Goal: Transaction & Acquisition: Download file/media

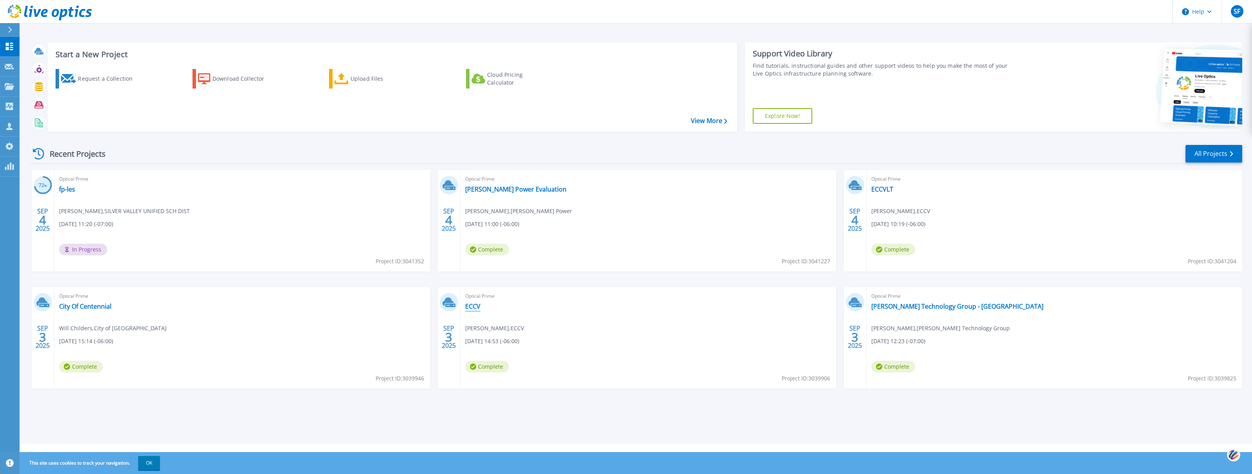
click at [474, 306] on link "ECCV" at bounding box center [472, 306] width 15 height 8
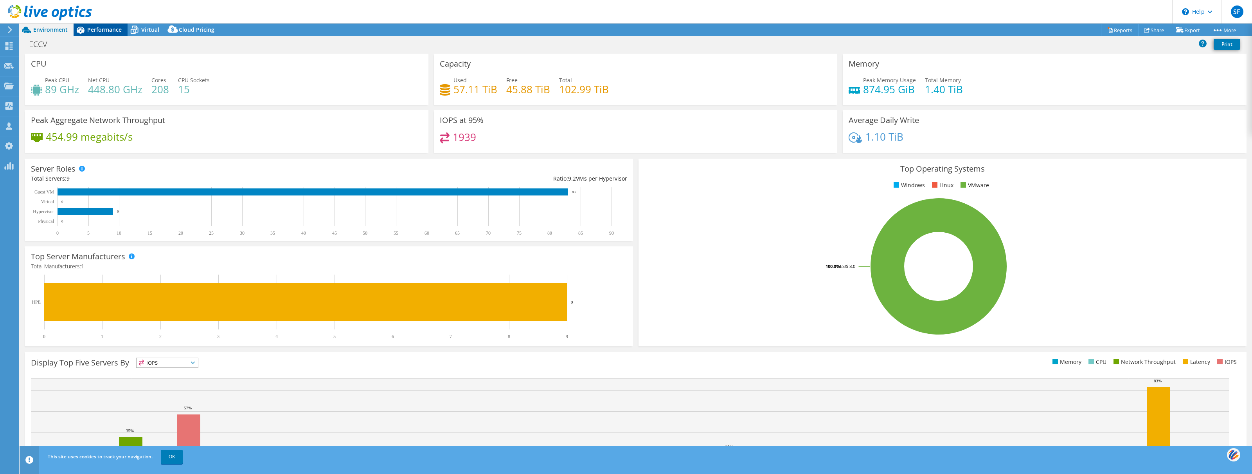
click at [111, 29] on span "Performance" at bounding box center [104, 29] width 34 height 7
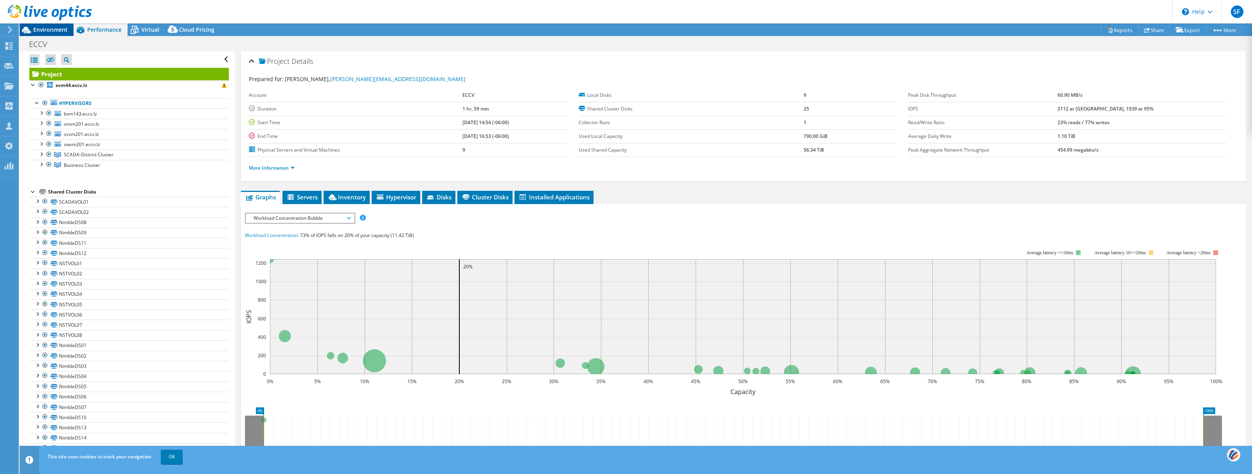
click at [58, 30] on span "Environment" at bounding box center [50, 29] width 34 height 7
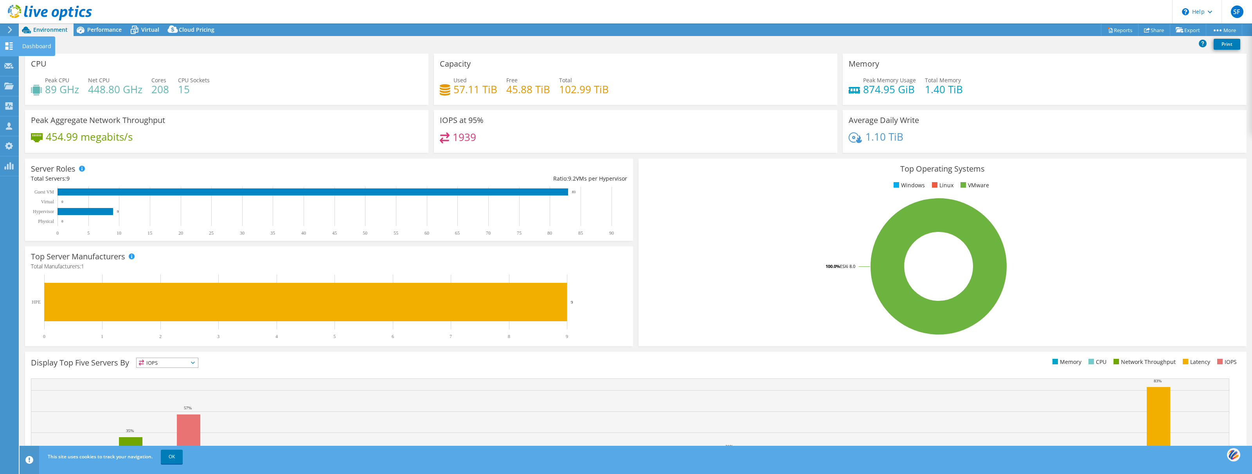
click at [9, 46] on icon at bounding box center [8, 45] width 9 height 7
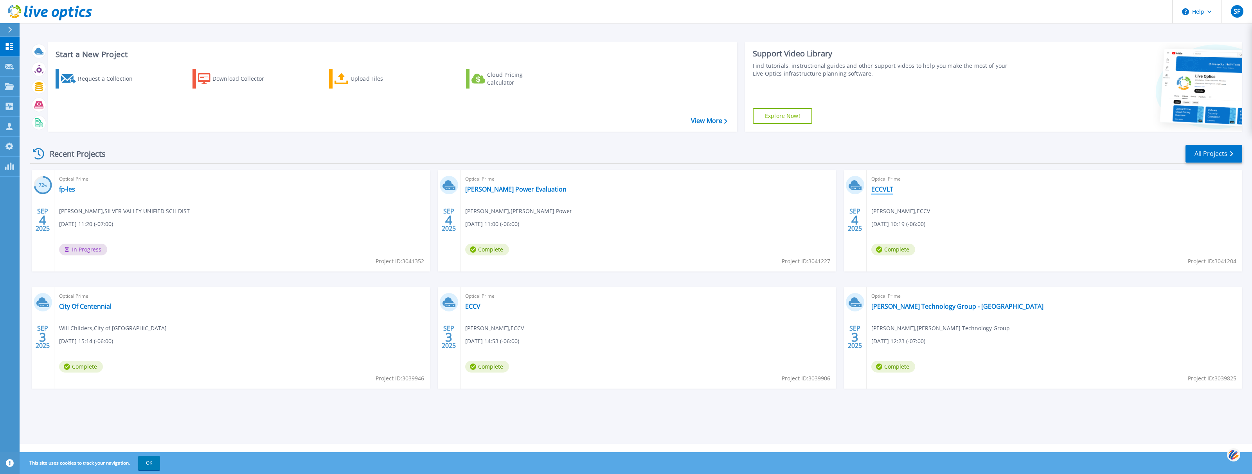
click at [882, 190] on link "ECCVLT" at bounding box center [883, 189] width 22 height 8
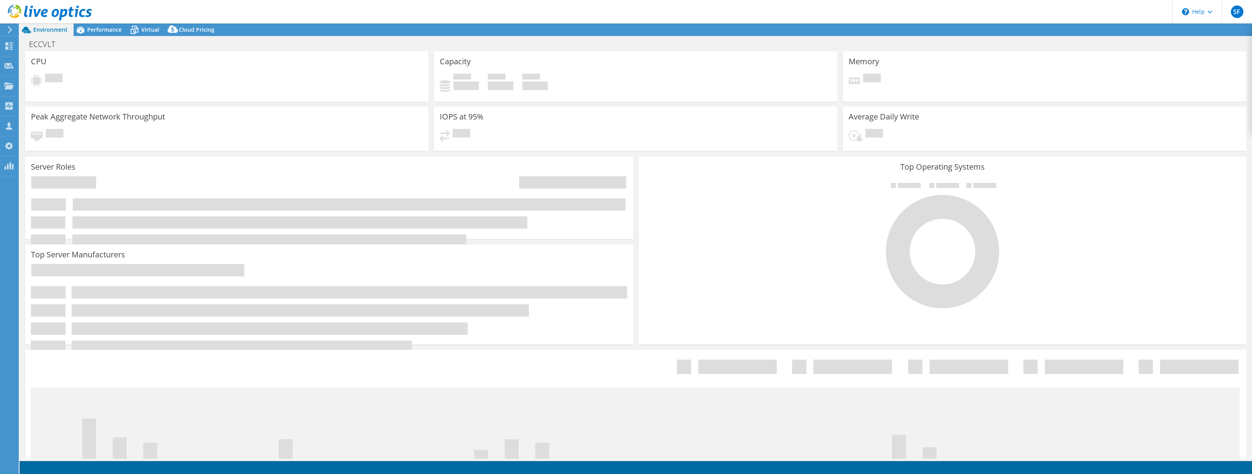
select select "USD"
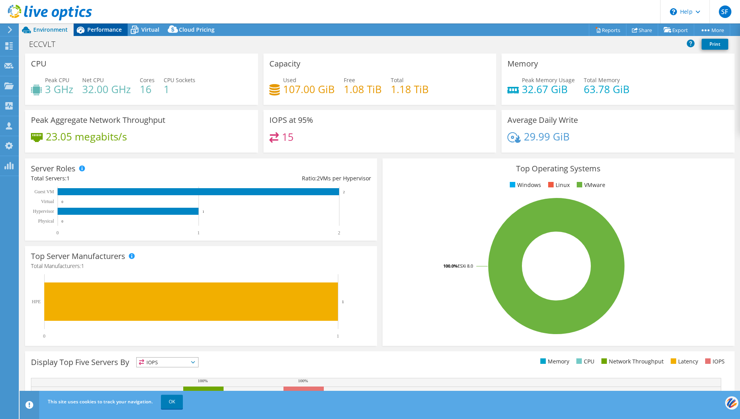
click at [117, 31] on span "Performance" at bounding box center [104, 29] width 34 height 7
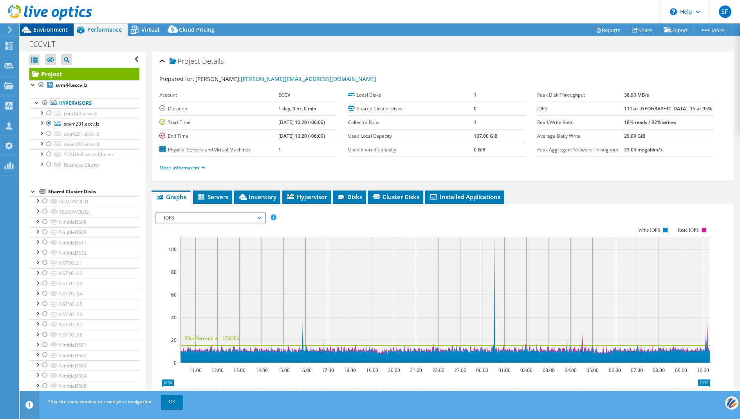
click at [56, 30] on span "Environment" at bounding box center [50, 29] width 34 height 7
click at [55, 30] on span "Environment" at bounding box center [50, 29] width 34 height 7
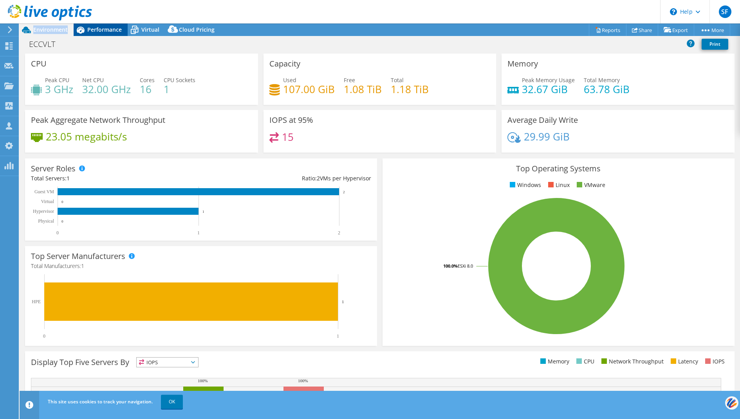
click at [119, 29] on span "Performance" at bounding box center [104, 29] width 34 height 7
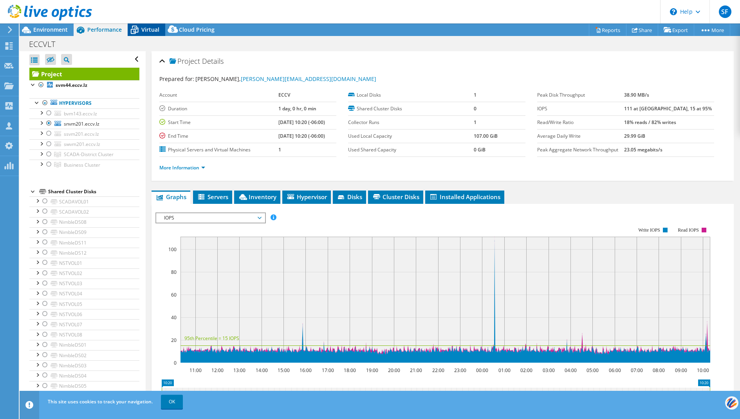
click at [138, 29] on icon at bounding box center [135, 30] width 14 height 14
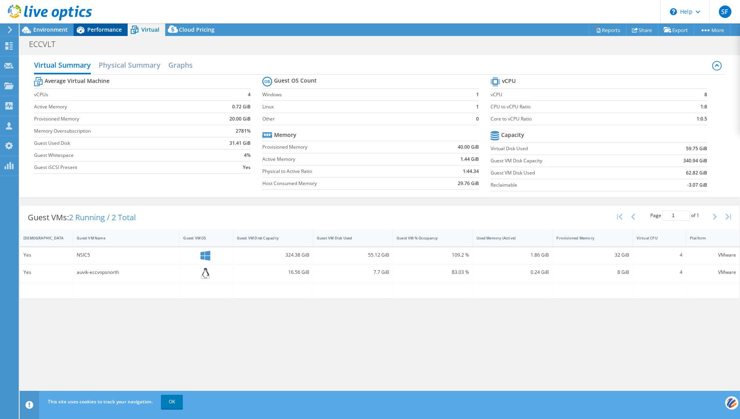
click at [105, 31] on span "Performance" at bounding box center [104, 29] width 34 height 7
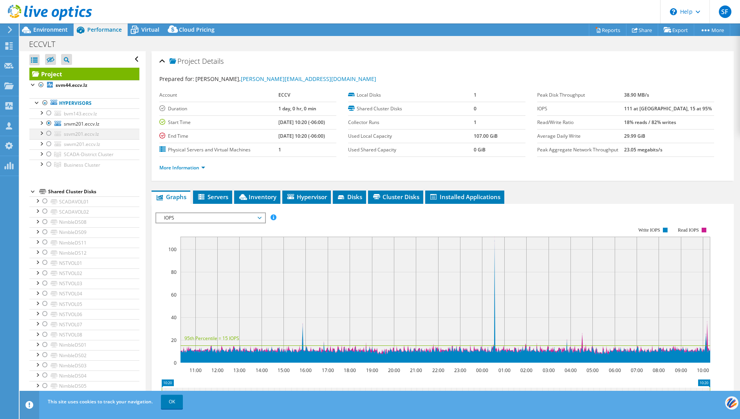
click at [49, 131] on div at bounding box center [49, 133] width 8 height 9
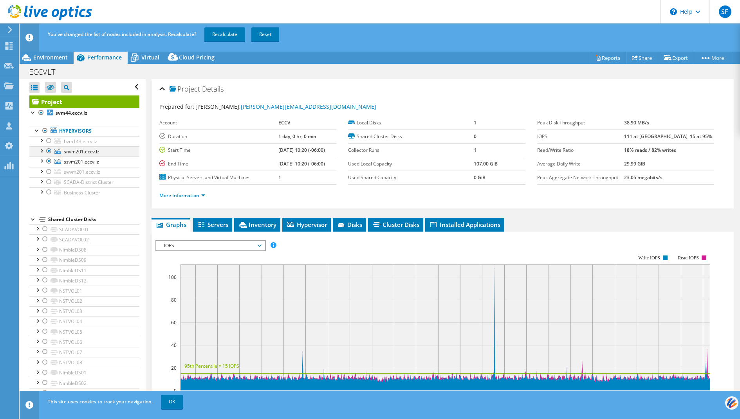
click at [47, 150] on div at bounding box center [49, 150] width 8 height 9
click at [141, 58] on span "Virtual" at bounding box center [150, 57] width 18 height 7
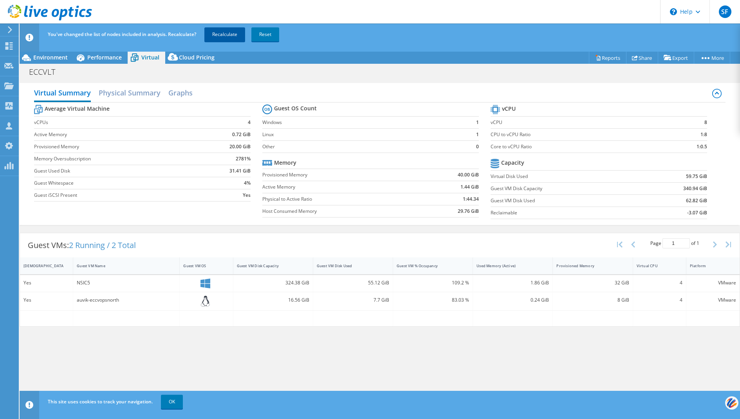
click at [235, 34] on link "Recalculate" at bounding box center [224, 34] width 41 height 14
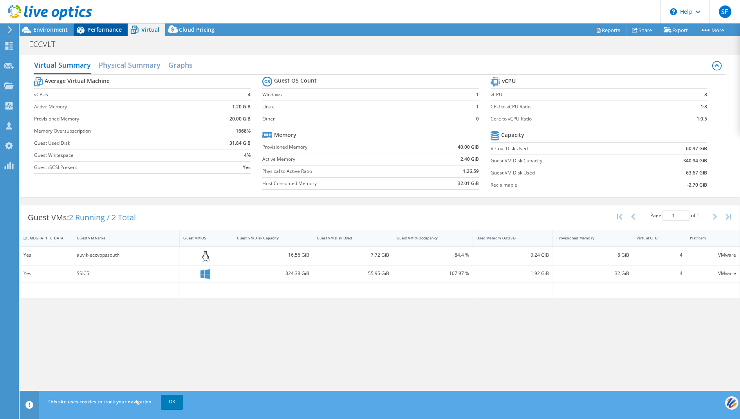
click at [105, 30] on span "Performance" at bounding box center [104, 29] width 34 height 7
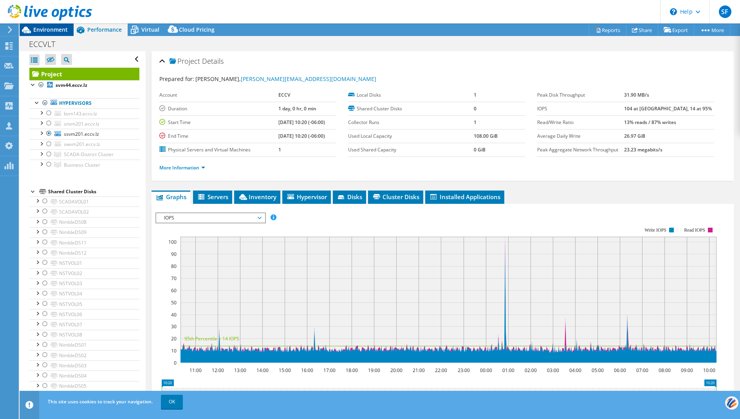
click at [71, 30] on div "Environment" at bounding box center [47, 29] width 54 height 13
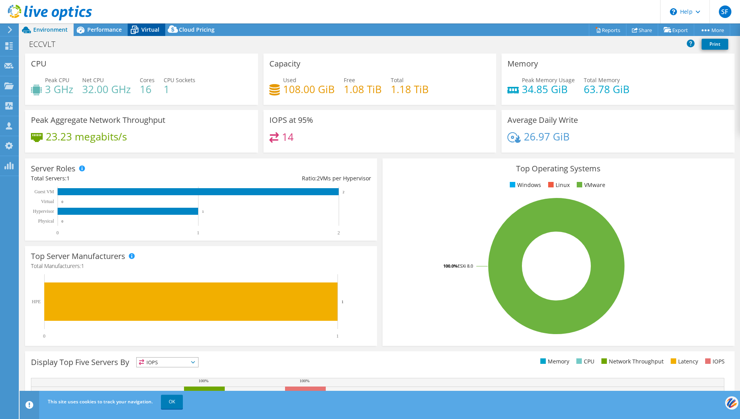
click at [148, 28] on span "Virtual" at bounding box center [150, 29] width 18 height 7
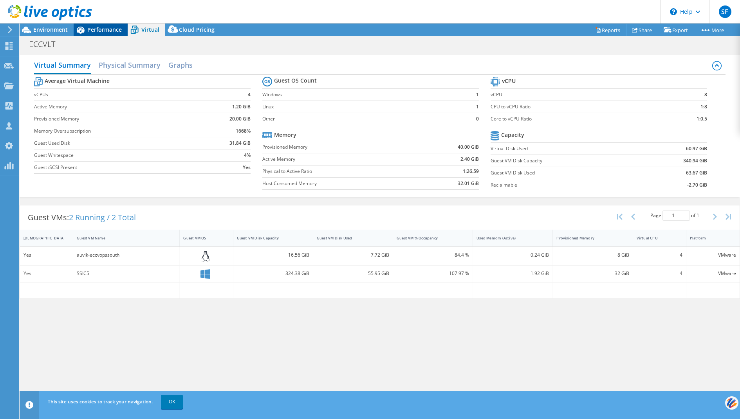
click at [97, 24] on div "Performance" at bounding box center [101, 29] width 54 height 13
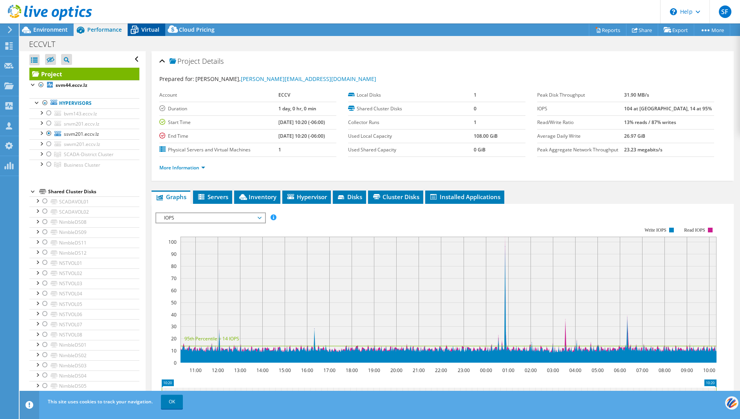
click at [147, 31] on span "Virtual" at bounding box center [150, 29] width 18 height 7
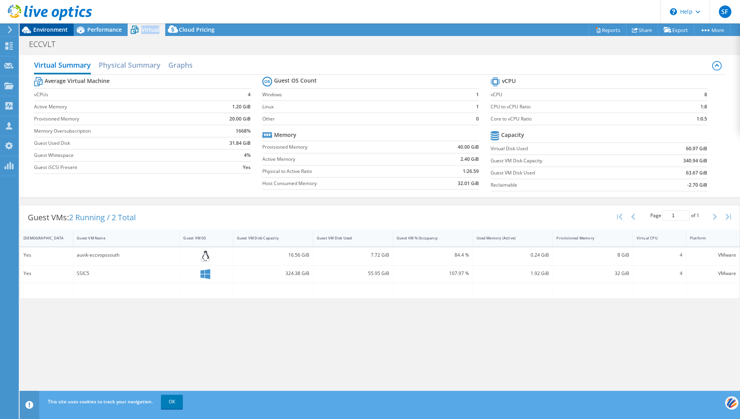
click at [61, 30] on span "Environment" at bounding box center [50, 29] width 34 height 7
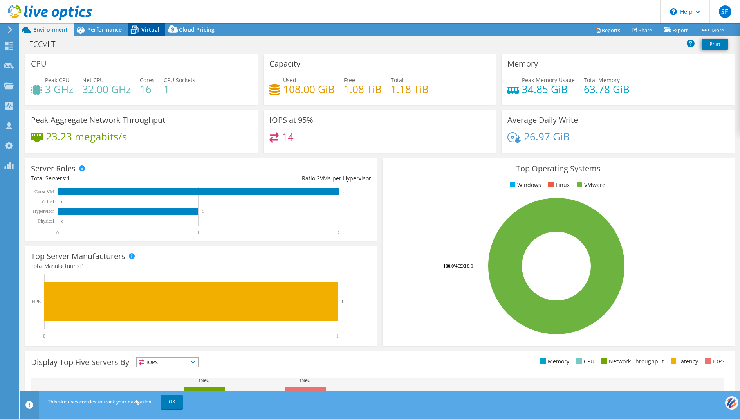
click at [143, 26] on span "Virtual" at bounding box center [150, 29] width 18 height 7
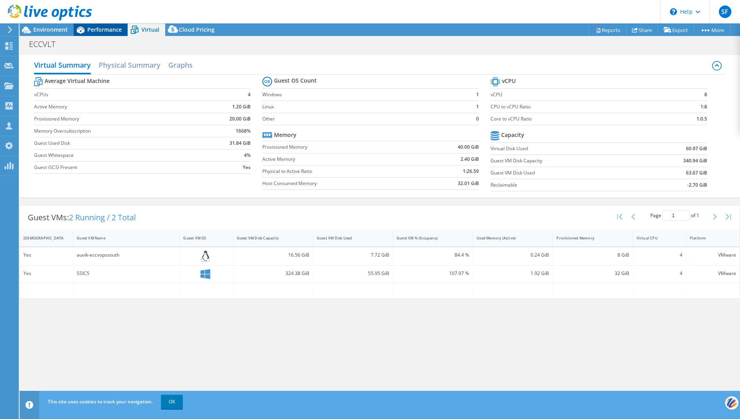
click at [102, 32] on span "Performance" at bounding box center [104, 29] width 34 height 7
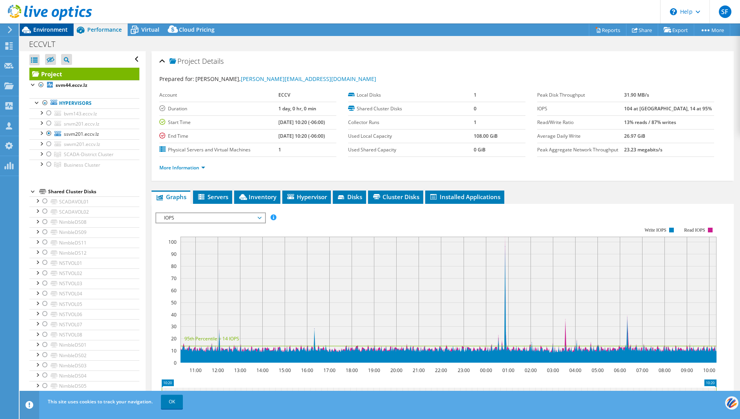
click at [57, 27] on span "Environment" at bounding box center [50, 29] width 34 height 7
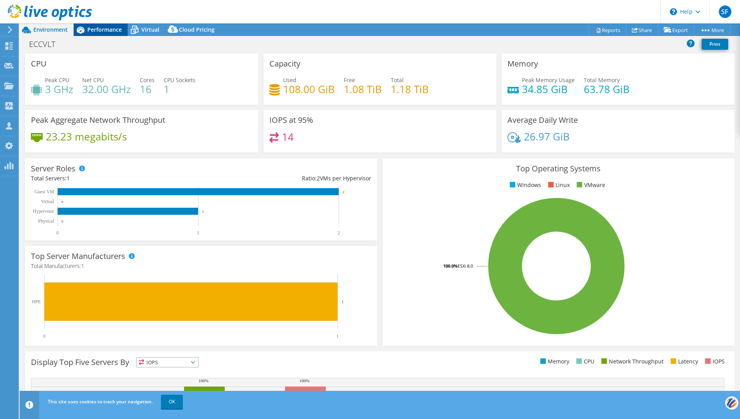
click at [110, 26] on span "Performance" at bounding box center [104, 29] width 34 height 7
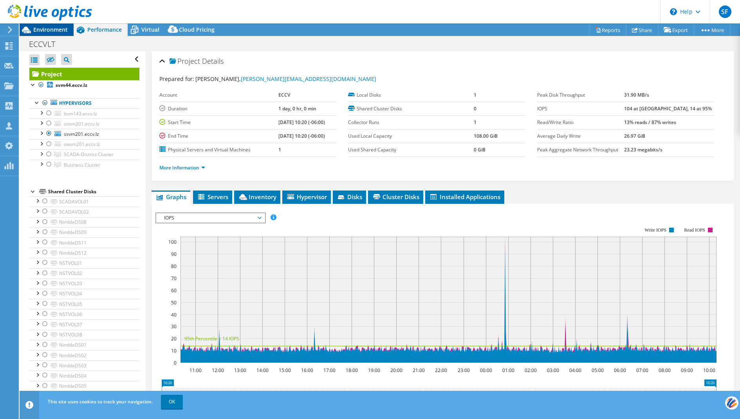
click at [55, 28] on span "Environment" at bounding box center [50, 29] width 34 height 7
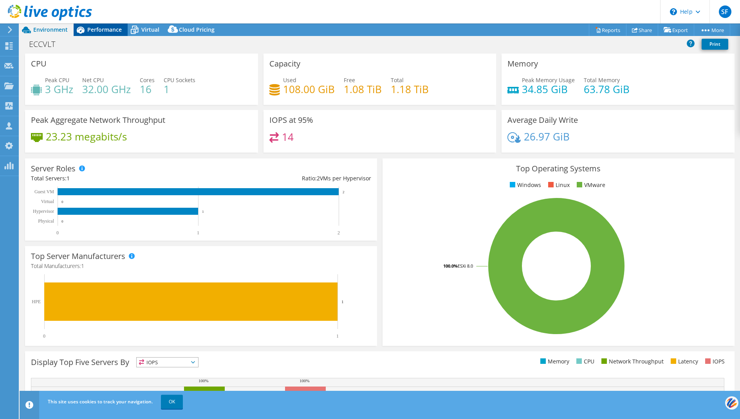
click at [111, 31] on span "Performance" at bounding box center [104, 29] width 34 height 7
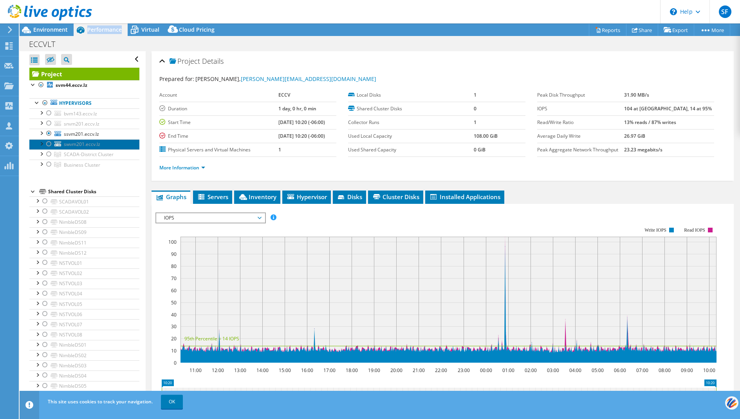
click at [79, 144] on span "swvm201.eccv.lz" at bounding box center [82, 144] width 36 height 7
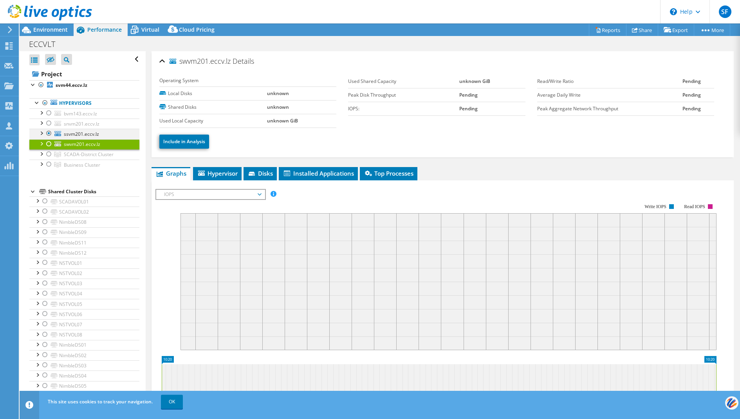
click at [49, 133] on div at bounding box center [49, 133] width 8 height 9
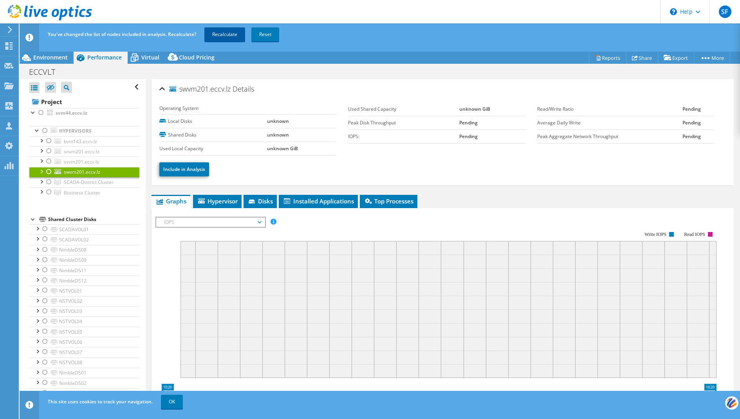
click at [220, 36] on link "Recalculate" at bounding box center [224, 34] width 41 height 14
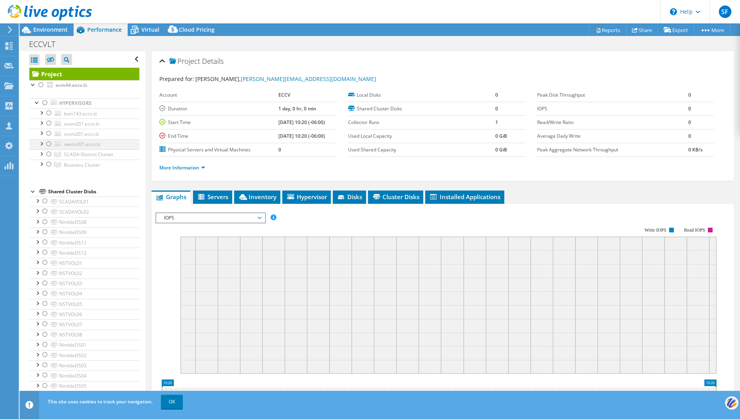
click at [49, 144] on div at bounding box center [49, 143] width 8 height 9
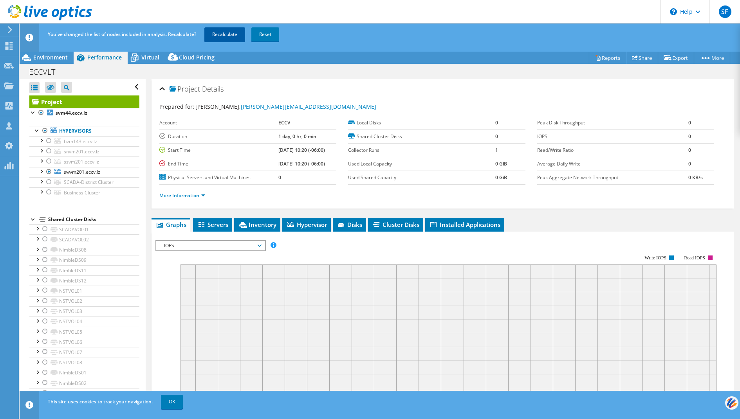
click at [215, 38] on link "Recalculate" at bounding box center [224, 34] width 41 height 14
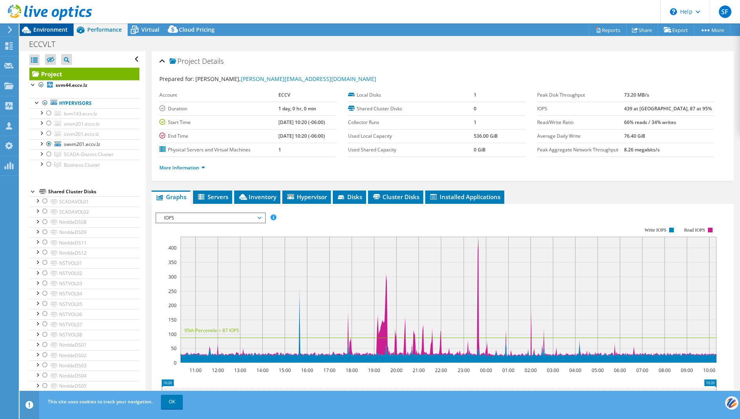
click at [53, 27] on span "Environment" at bounding box center [50, 29] width 34 height 7
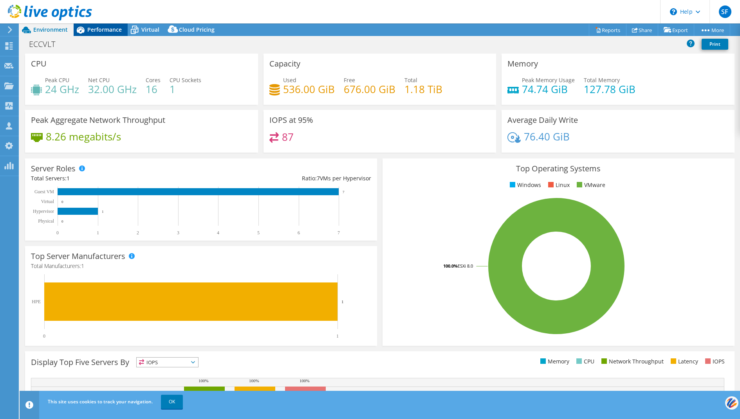
click at [114, 30] on span "Performance" at bounding box center [104, 29] width 34 height 7
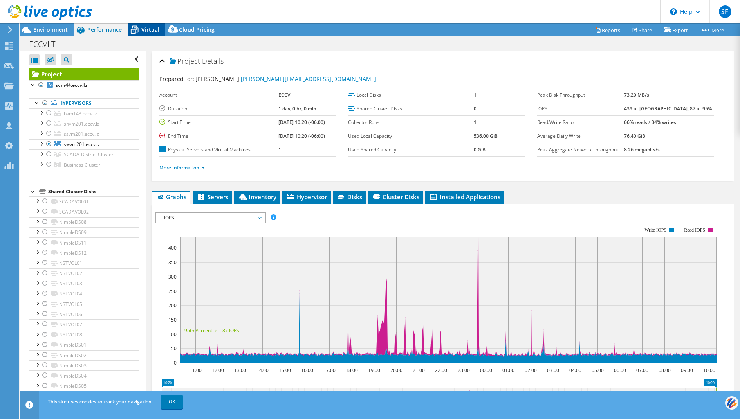
click at [146, 30] on span "Virtual" at bounding box center [150, 29] width 18 height 7
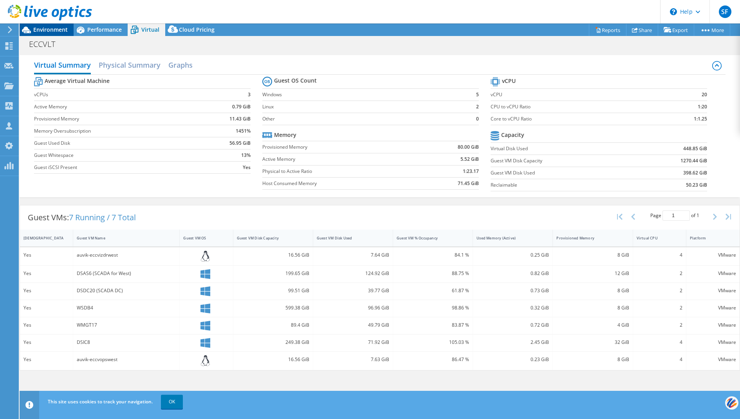
click at [58, 29] on span "Environment" at bounding box center [50, 29] width 34 height 7
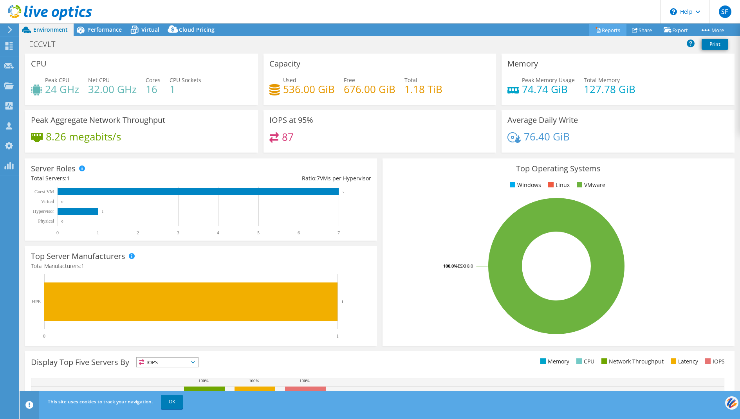
click at [596, 26] on link "Reports" at bounding box center [608, 30] width 38 height 12
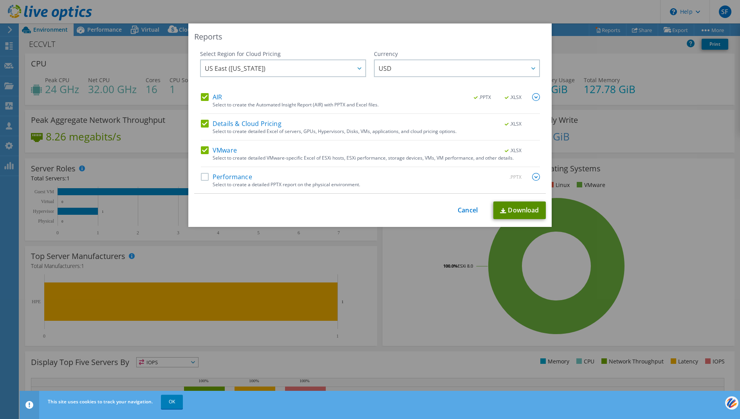
click at [512, 213] on link "Download" at bounding box center [519, 211] width 52 height 18
click at [169, 412] on div "Reports Select Region for Cloud Pricing Asia Pacific ([GEOGRAPHIC_DATA]) [GEOGR…" at bounding box center [370, 209] width 740 height 419
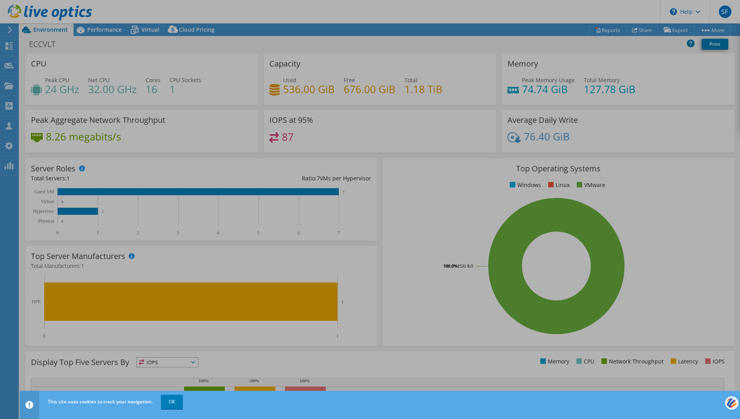
click at [160, 396] on div "This site uses cookies to track your navigation. OK" at bounding box center [394, 402] width 697 height 22
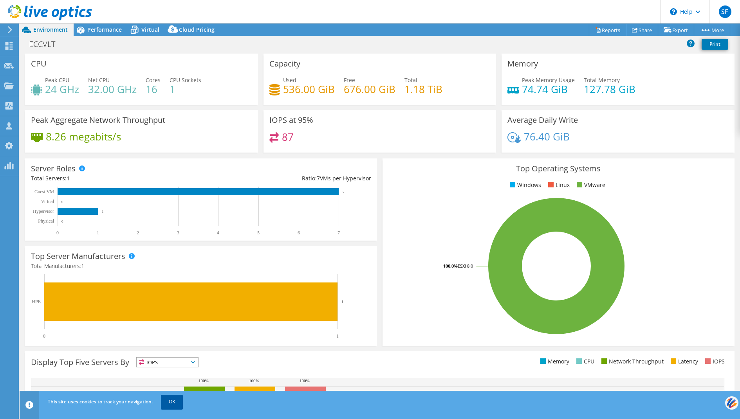
click at [169, 403] on link "OK" at bounding box center [172, 402] width 22 height 14
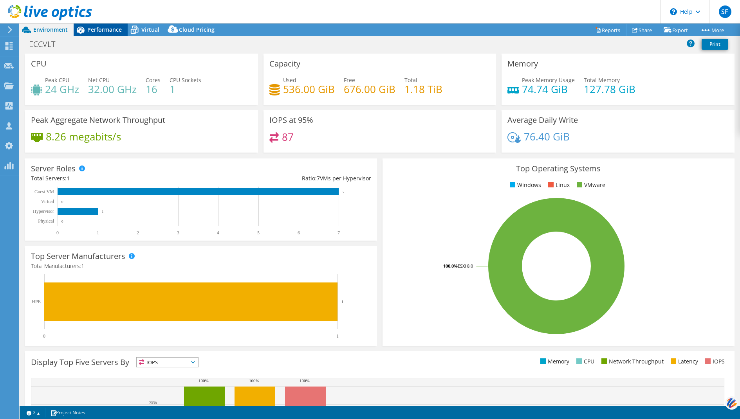
click at [109, 30] on span "Performance" at bounding box center [104, 29] width 34 height 7
